Goal: Check status: Check status

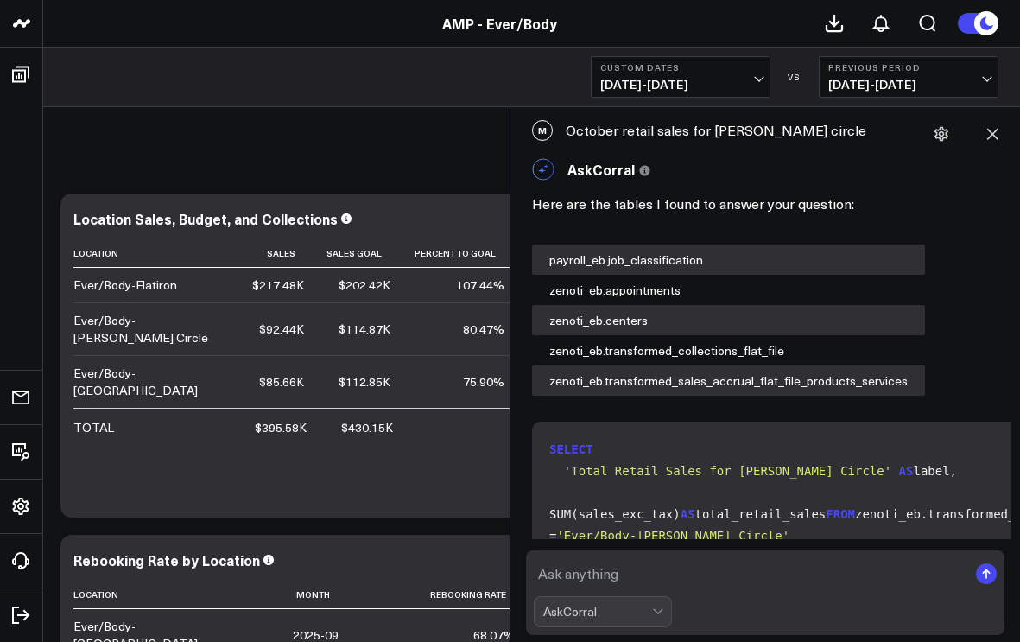
scroll to position [1783, 0]
